Goal: Information Seeking & Learning: Learn about a topic

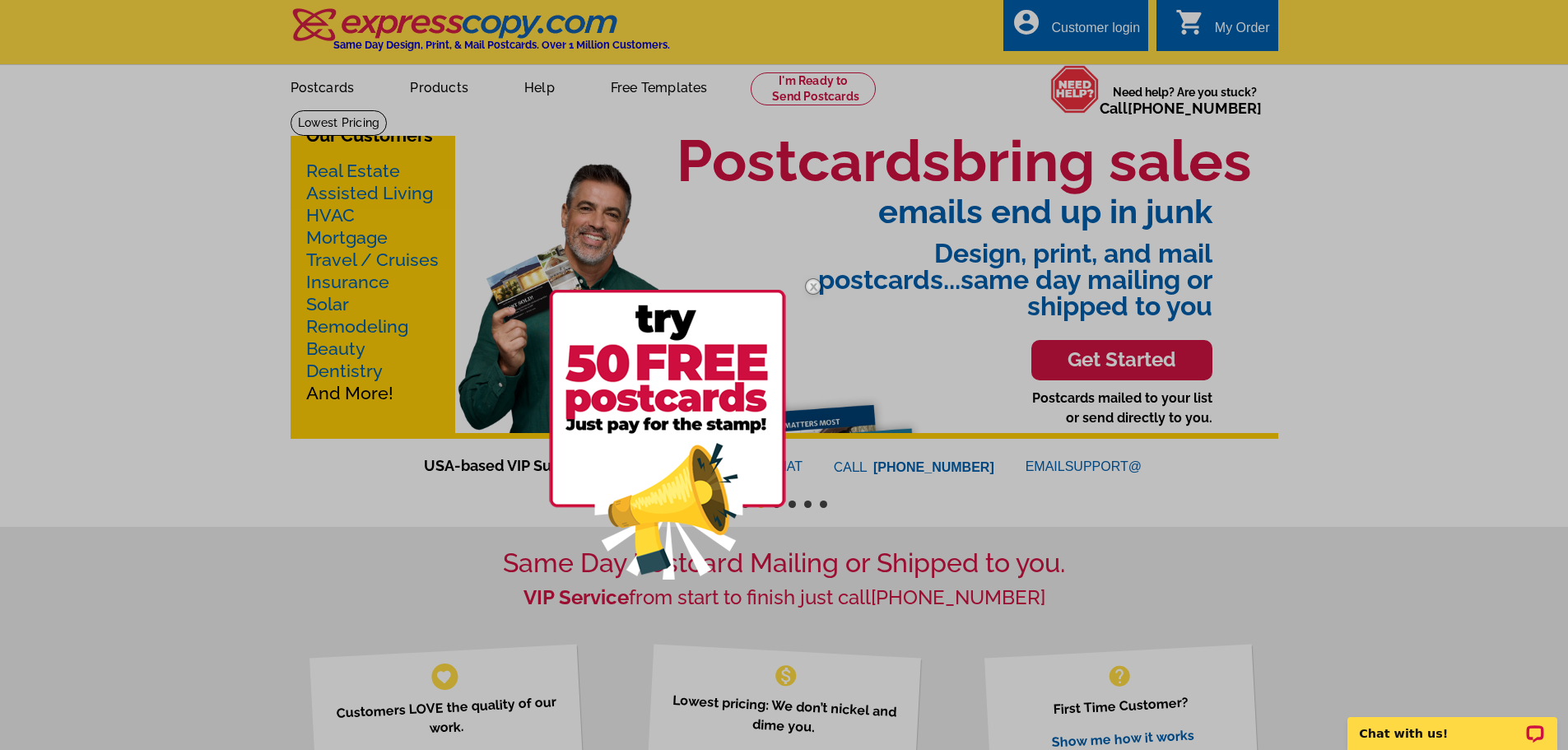
click at [814, 289] on img at bounding box center [812, 286] width 48 height 48
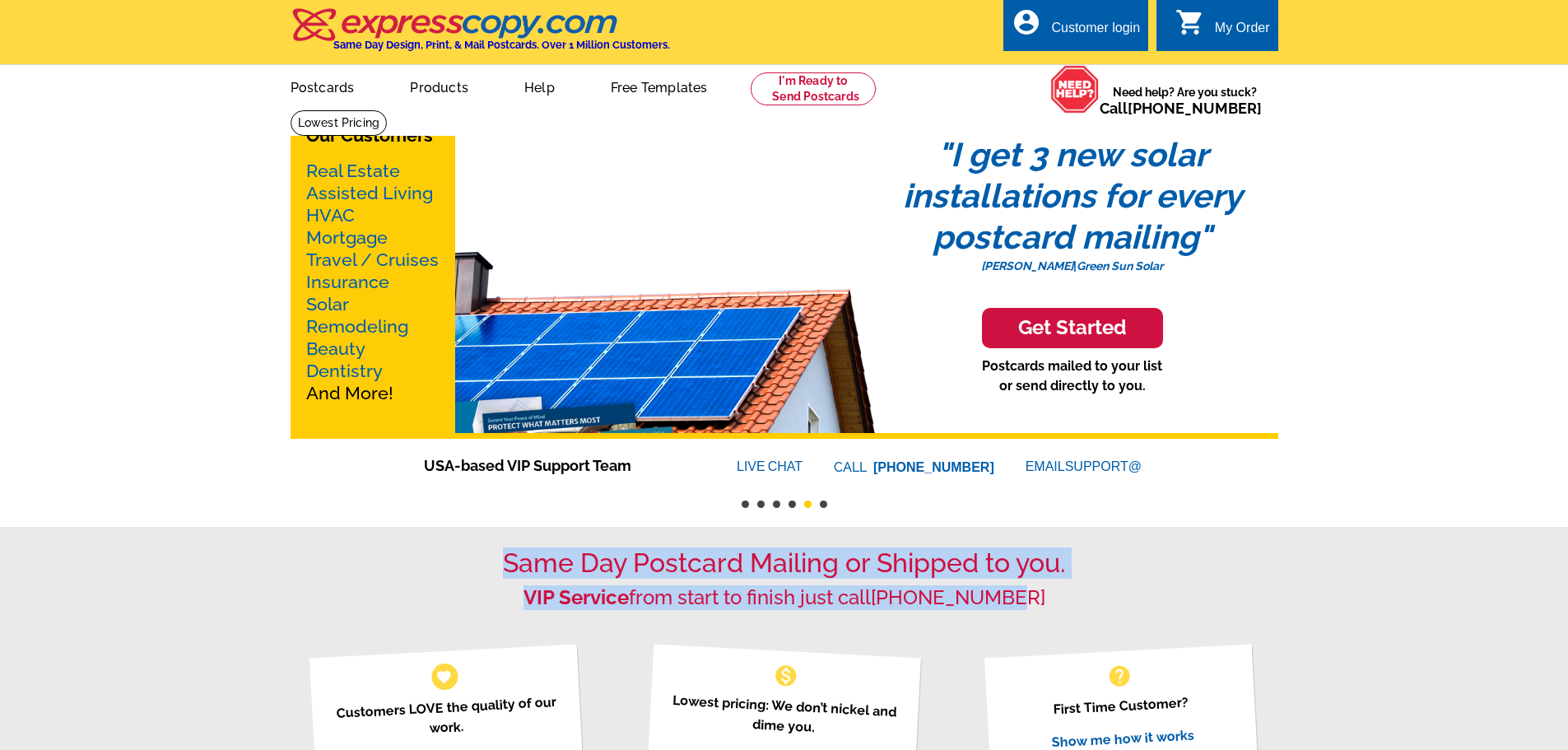
drag, startPoint x: 499, startPoint y: 563, endPoint x: 1064, endPoint y: 606, distance: 566.6
click at [1064, 606] on div "Same Day Postcard Mailing or Shipped to you. VIP Service from start to finish j…" at bounding box center [784, 577] width 988 height 62
click at [1064, 606] on h2 "VIP Service from start to finish just call [PHONE_NUMBER]" at bounding box center [784, 598] width 988 height 24
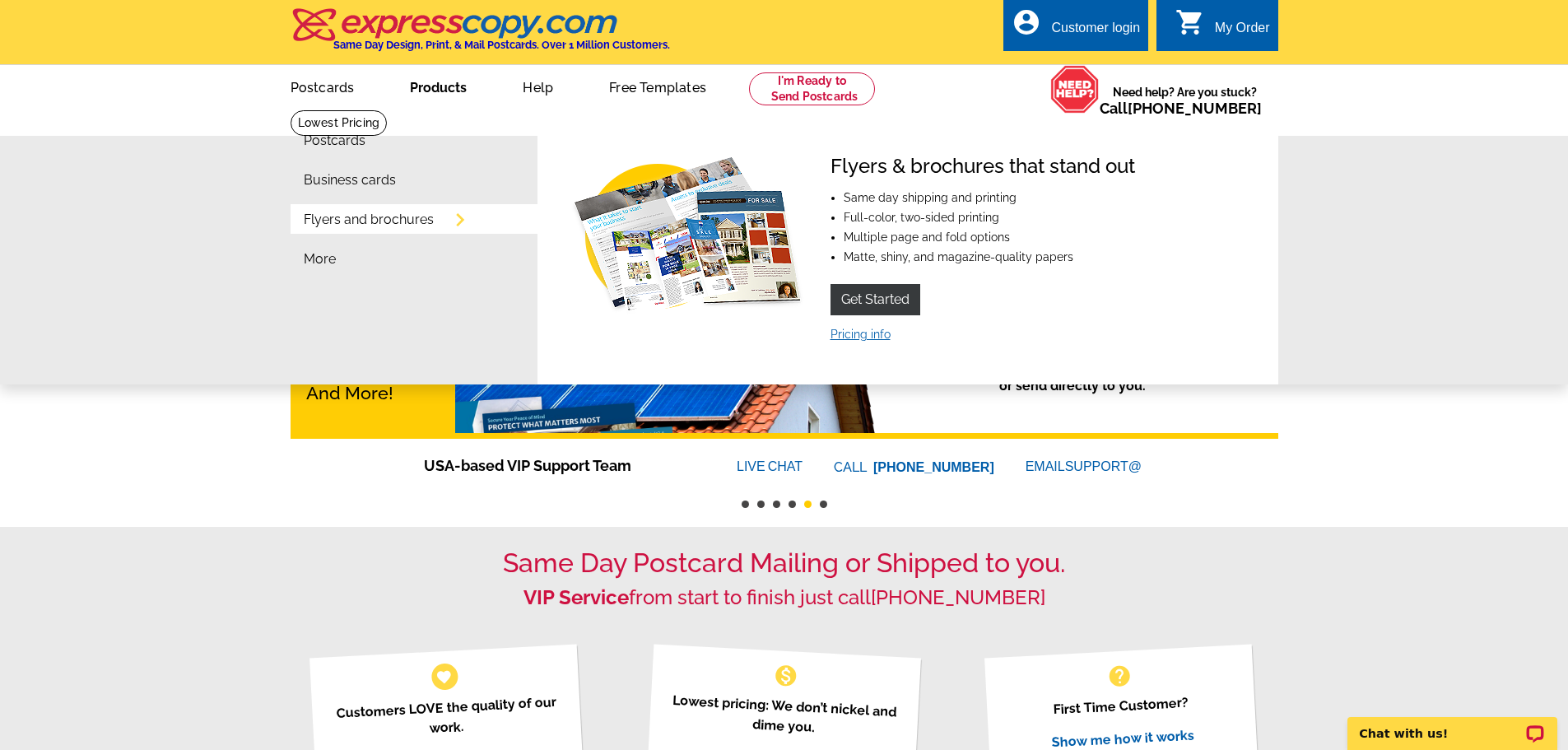
click at [855, 336] on link "Pricing info" at bounding box center [859, 333] width 60 height 13
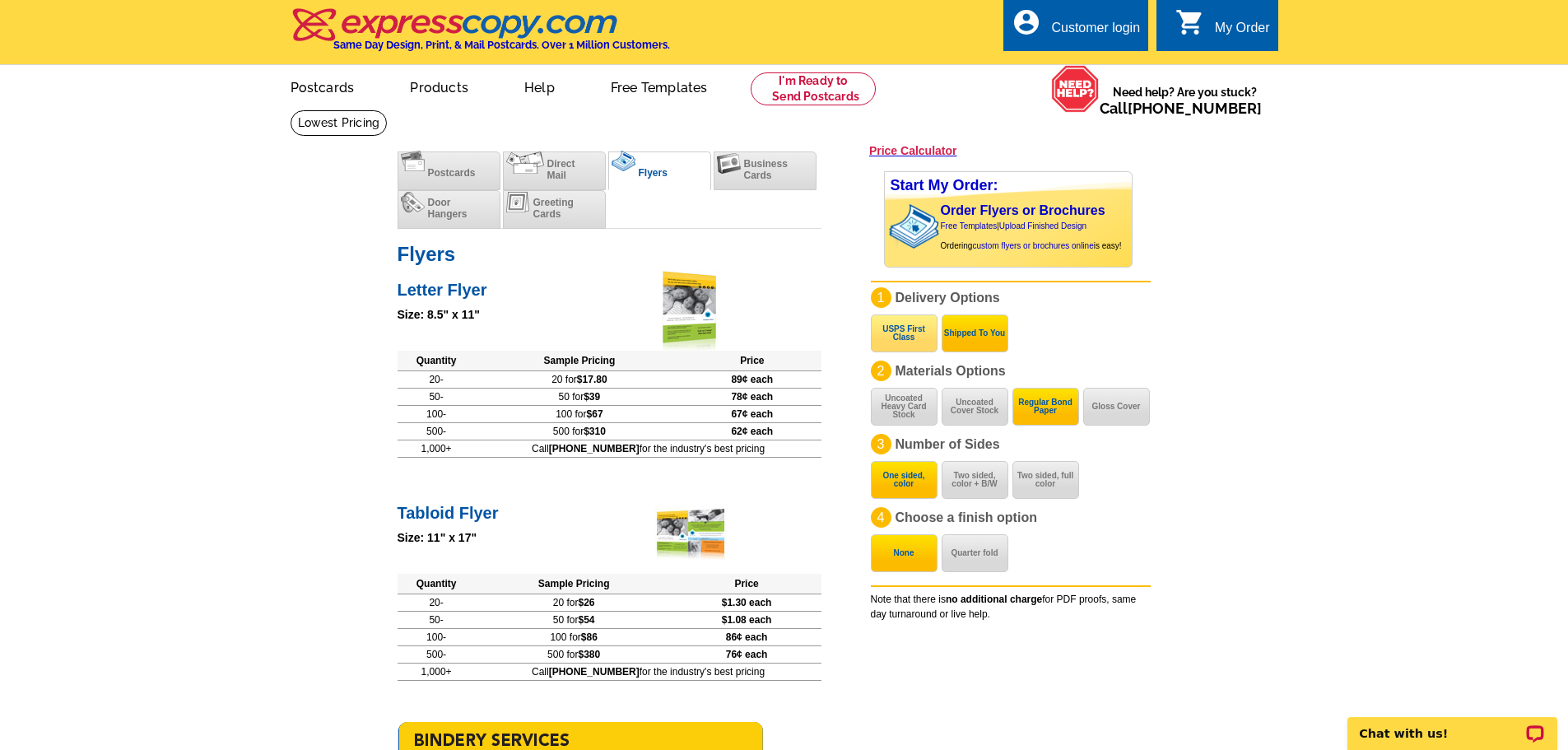
click at [909, 337] on button "USPS First Class" at bounding box center [905, 333] width 67 height 38
